Goal: Information Seeking & Learning: Learn about a topic

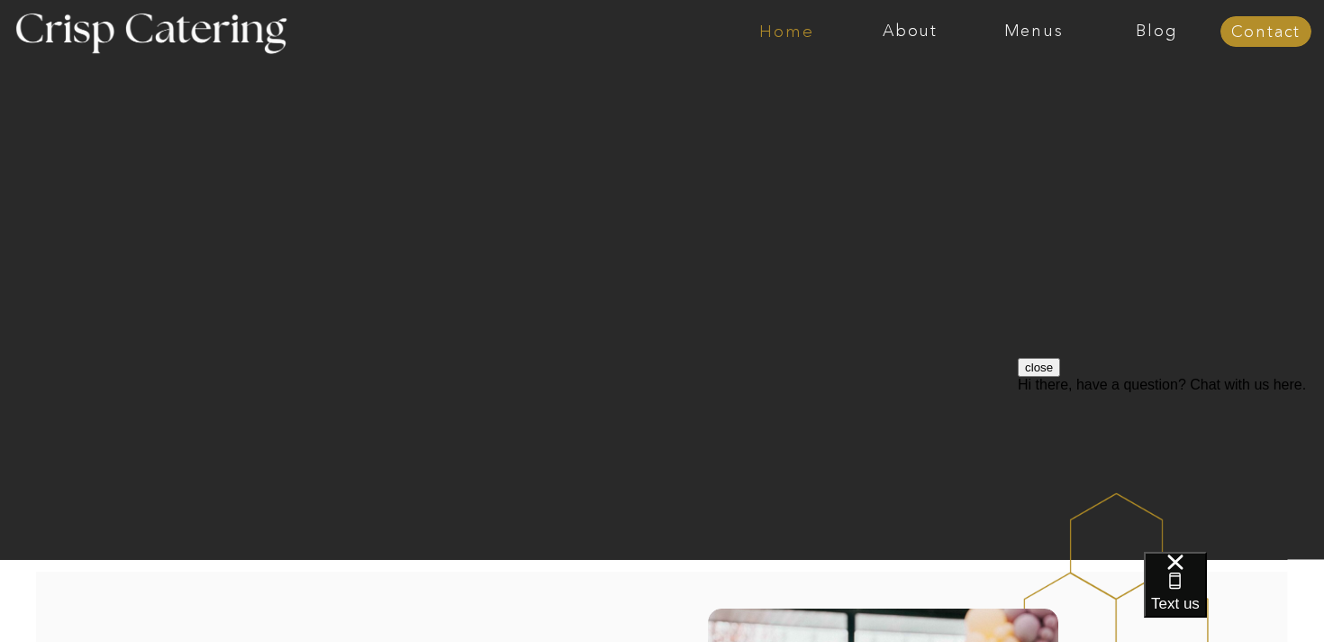
click at [793, 36] on nav "Home" at bounding box center [786, 32] width 123 height 18
click at [1043, 34] on nav "Menus" at bounding box center [1033, 32] width 123 height 18
click at [987, 82] on nav "Summer (Mar-Aug)" at bounding box center [1039, 81] width 161 height 17
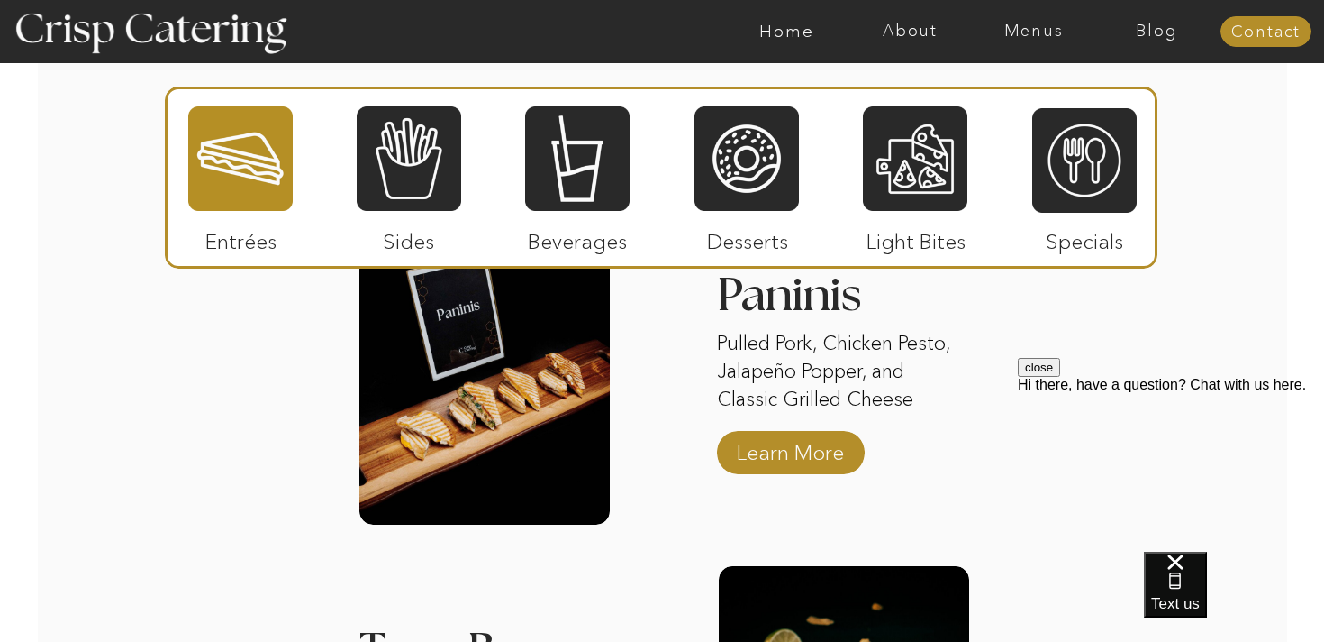
scroll to position [1805, 0]
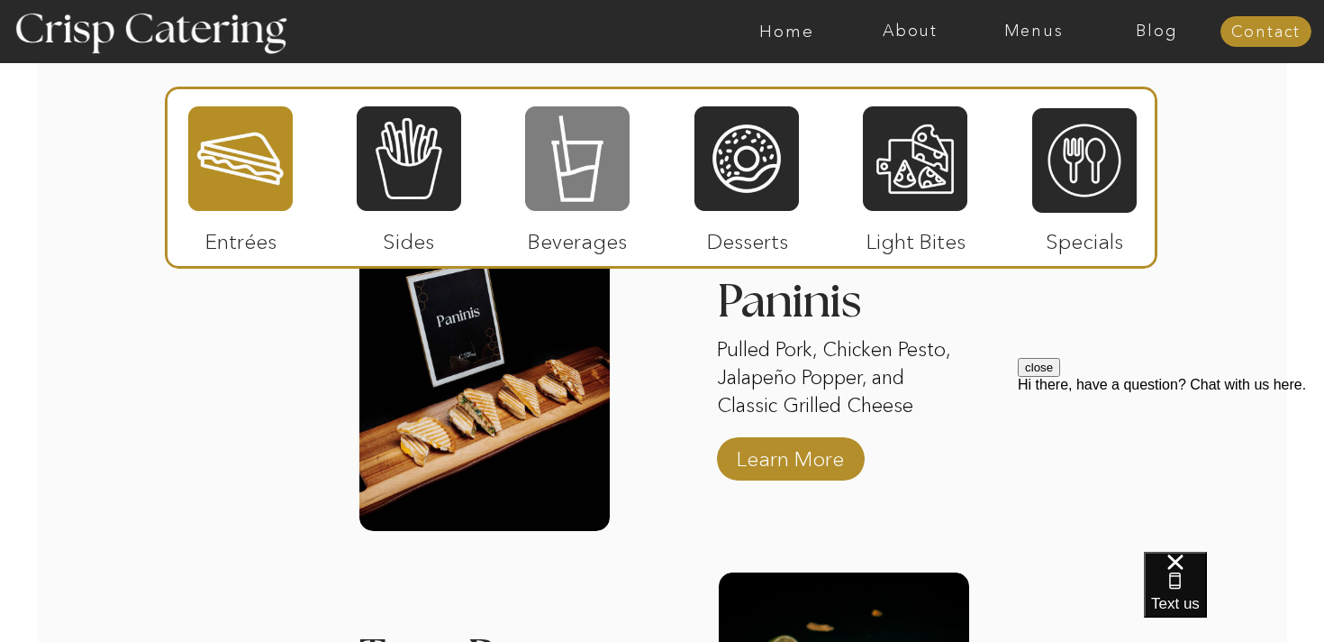
click at [604, 169] on div at bounding box center [577, 159] width 105 height 108
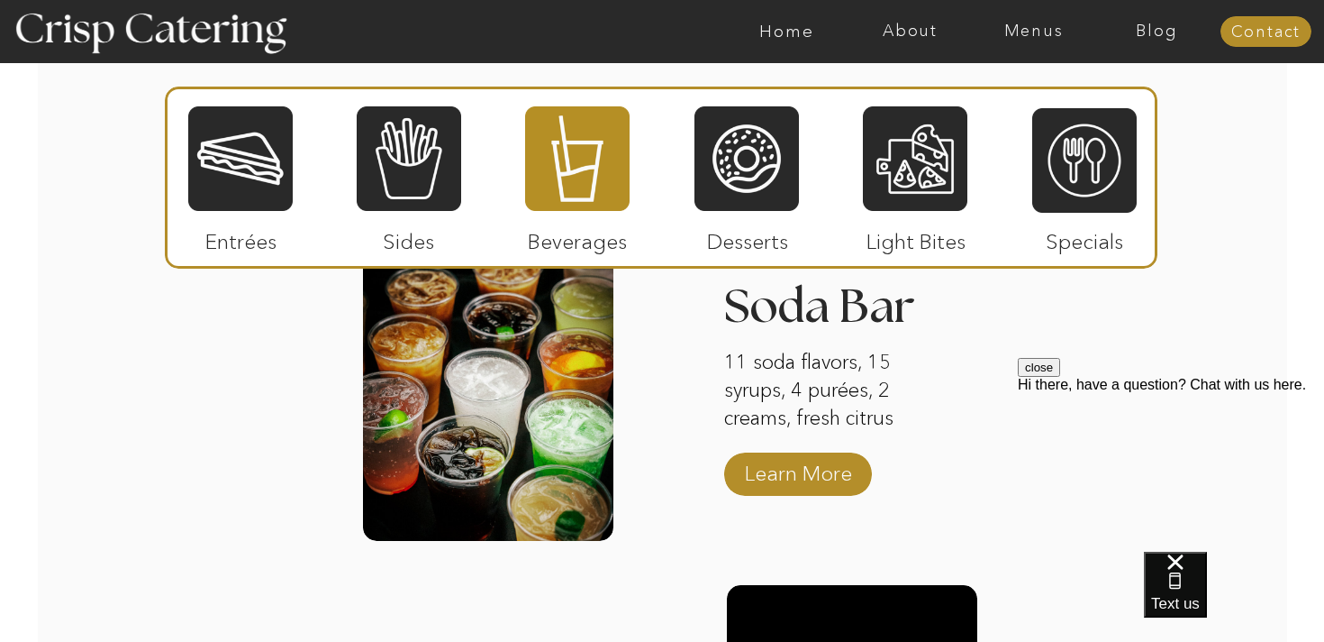
scroll to position [1794, 0]
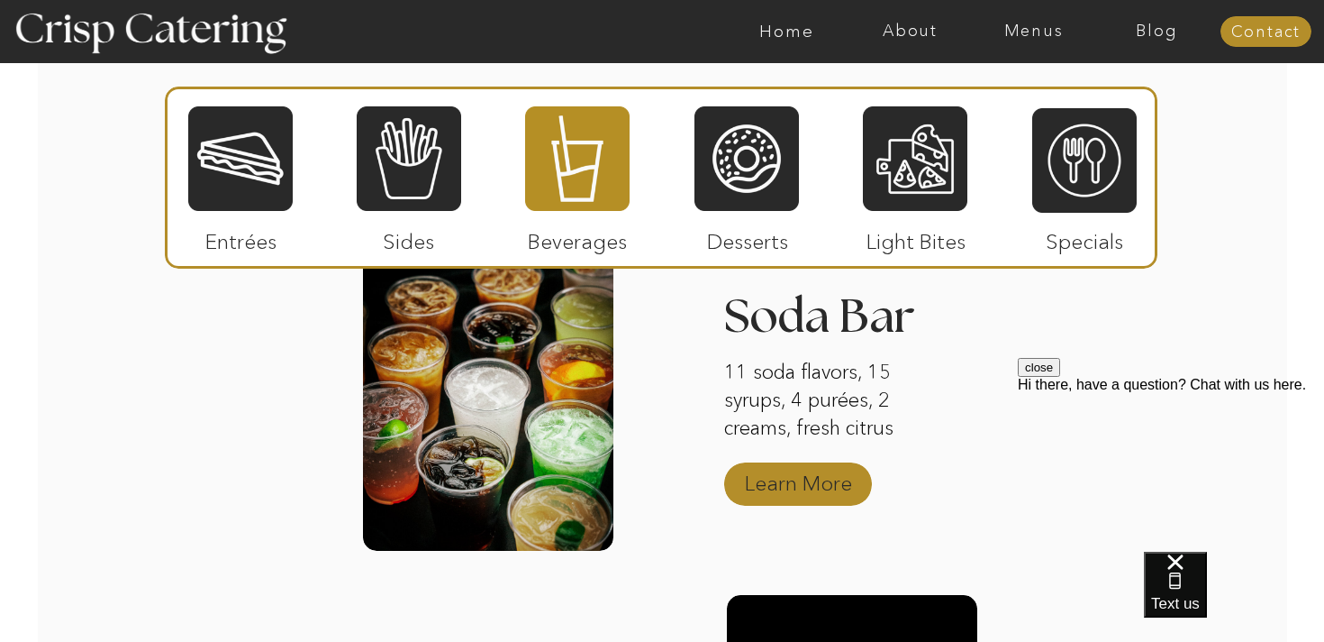
click at [779, 485] on p "Learn More" at bounding box center [799, 478] width 120 height 52
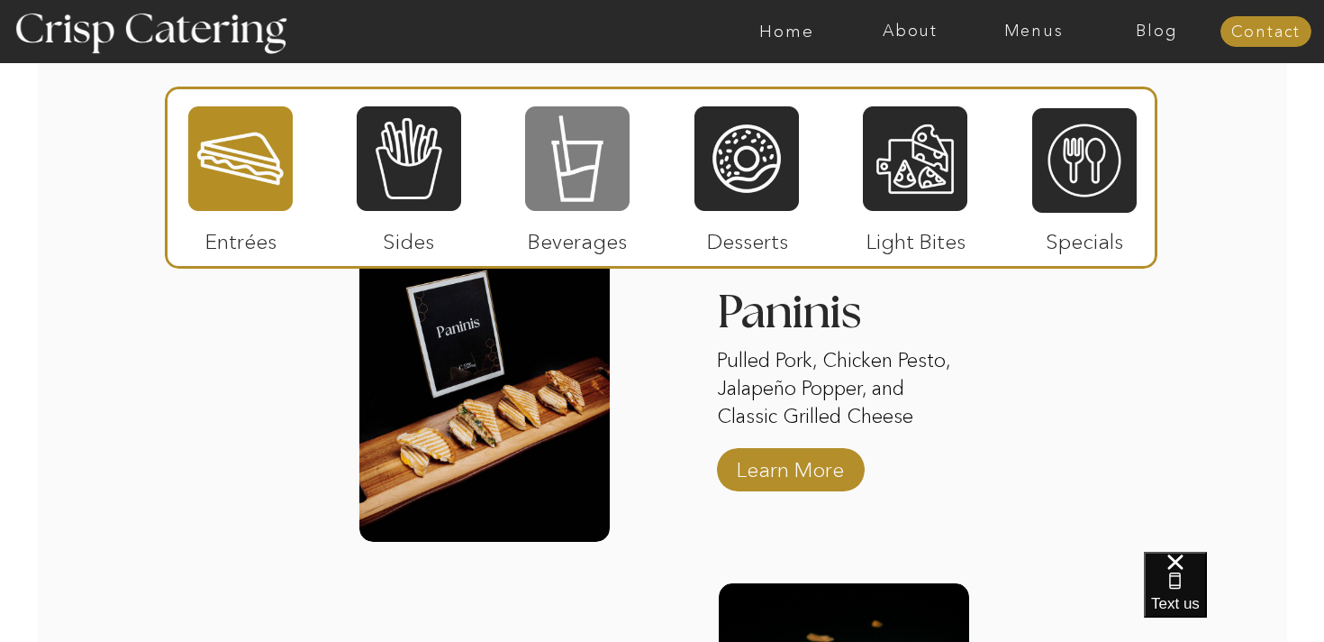
click at [572, 156] on div at bounding box center [577, 159] width 105 height 108
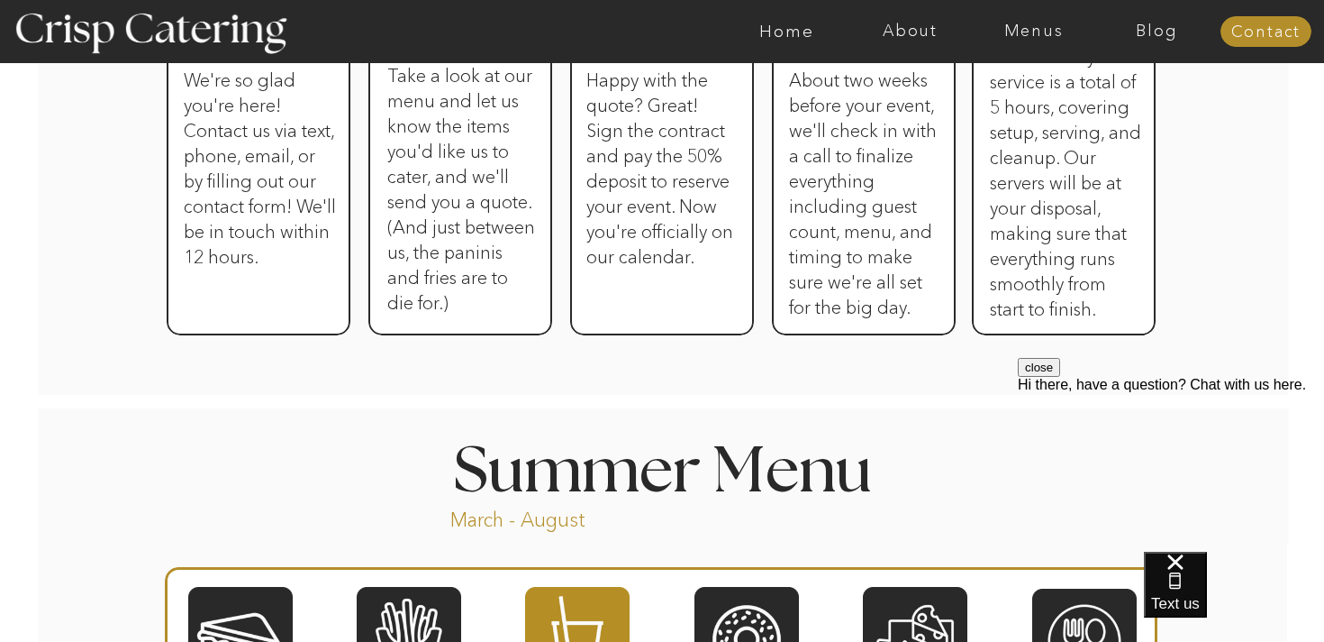
scroll to position [764, 0]
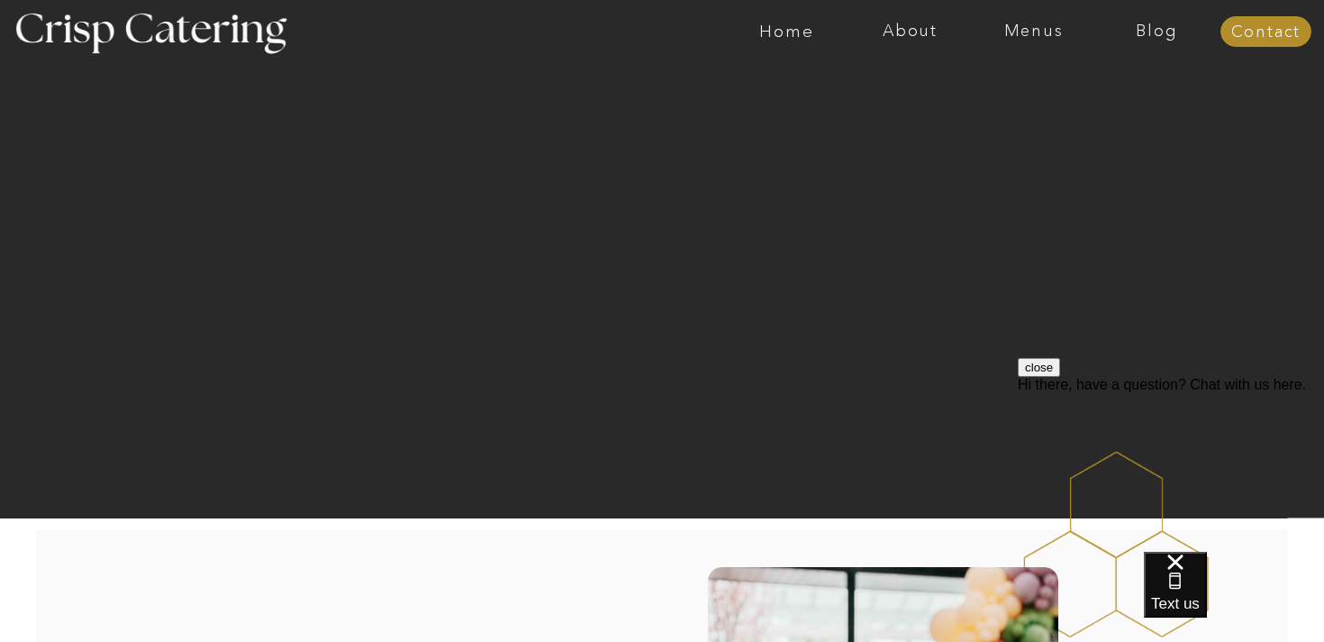
scroll to position [48, 0]
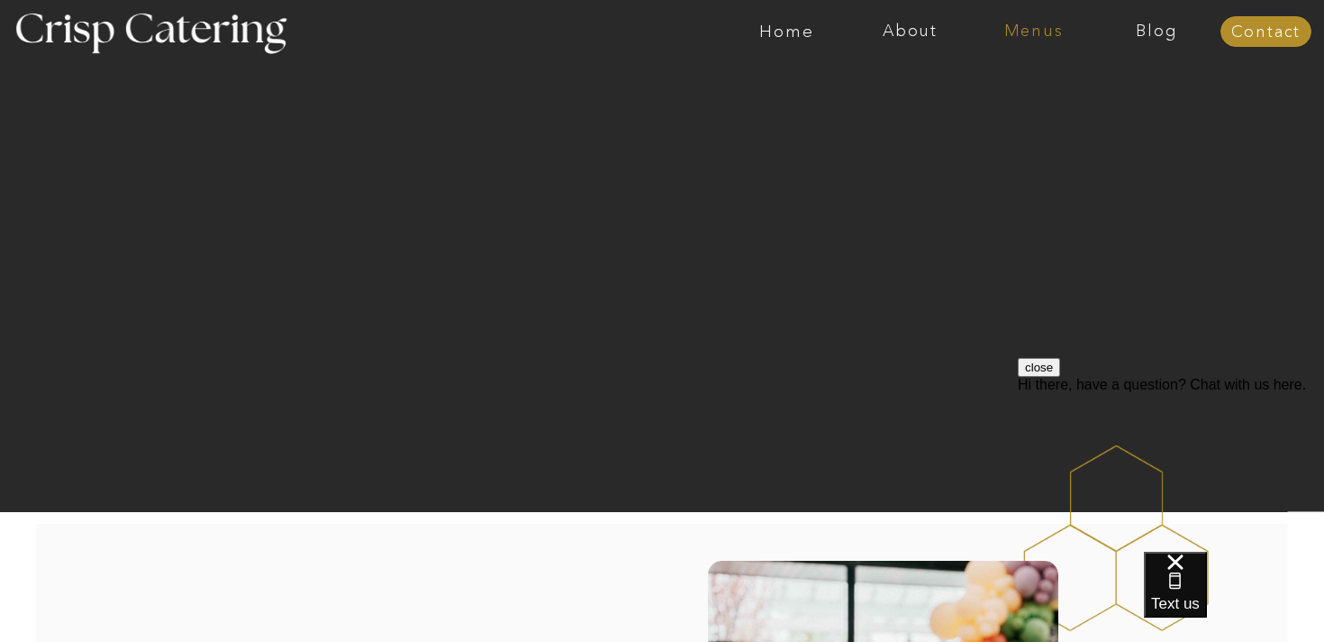
click at [1051, 36] on nav "Menus" at bounding box center [1033, 32] width 123 height 18
click at [1035, 79] on nav "Summer (Mar-Aug)" at bounding box center [1039, 81] width 161 height 17
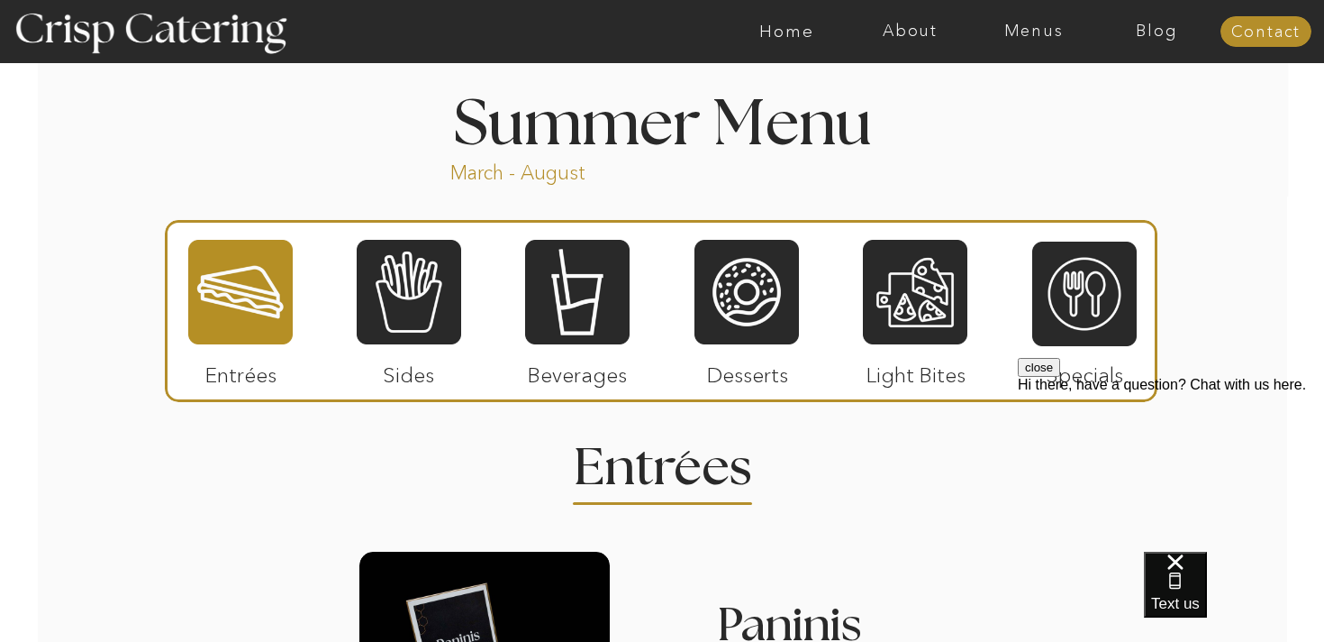
scroll to position [1493, 0]
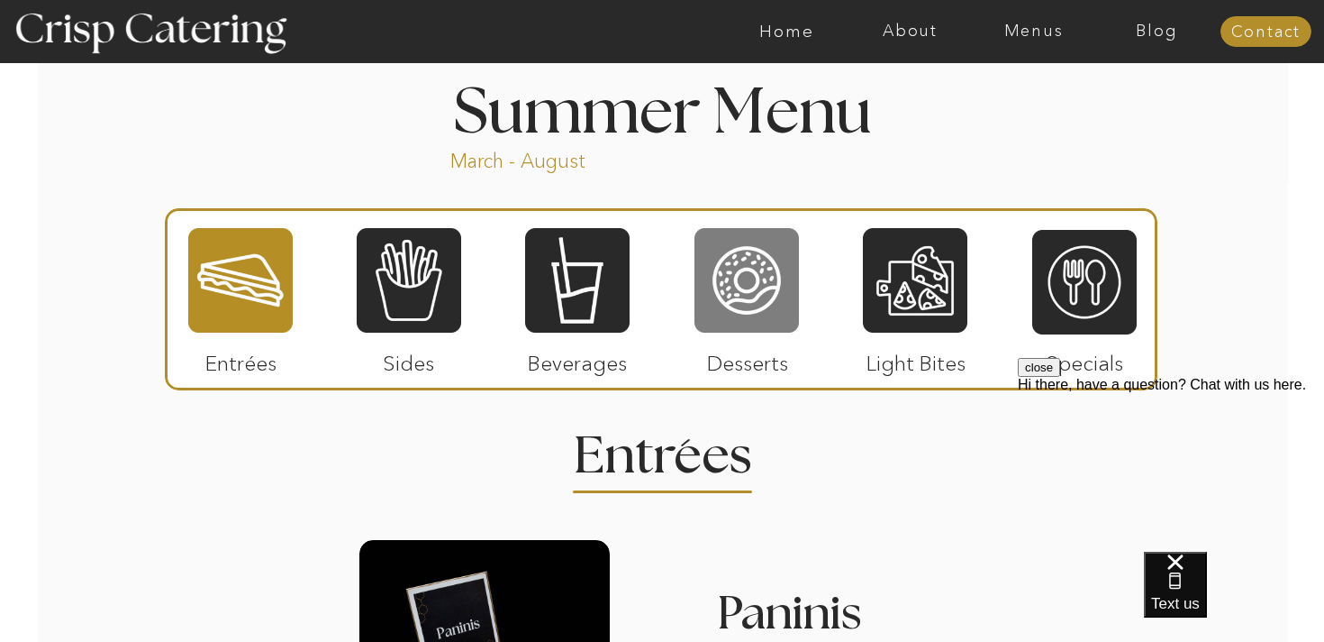
click at [766, 310] on div at bounding box center [747, 280] width 105 height 108
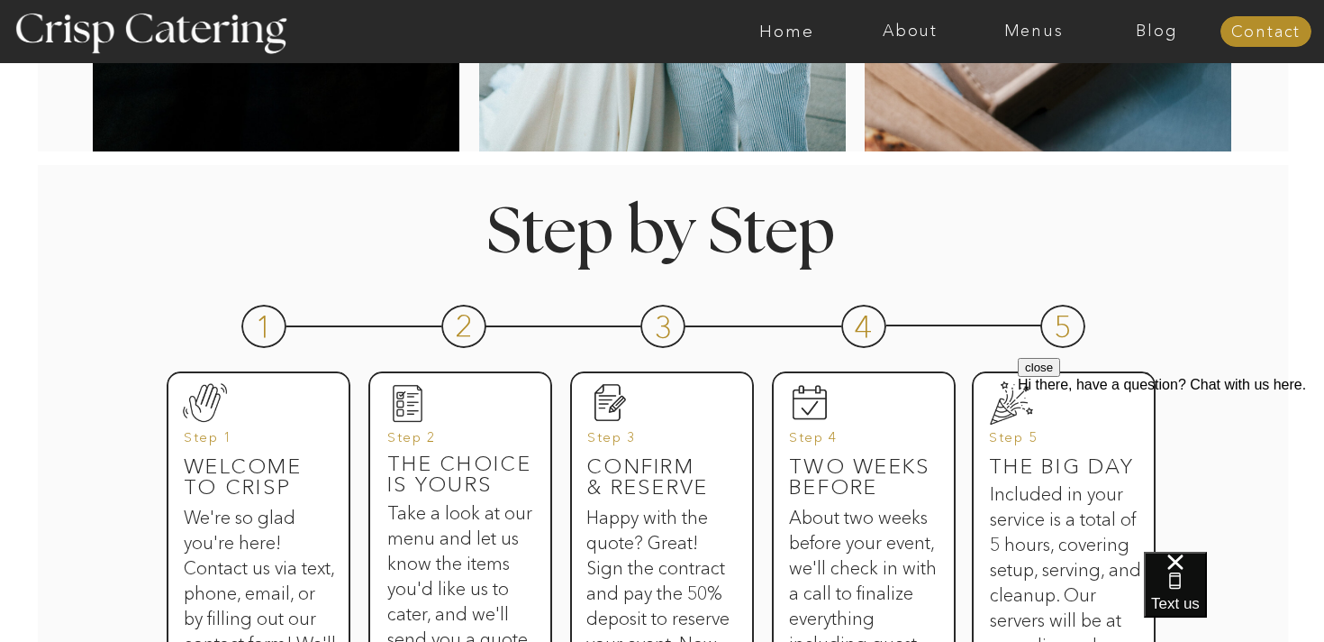
scroll to position [432, 0]
